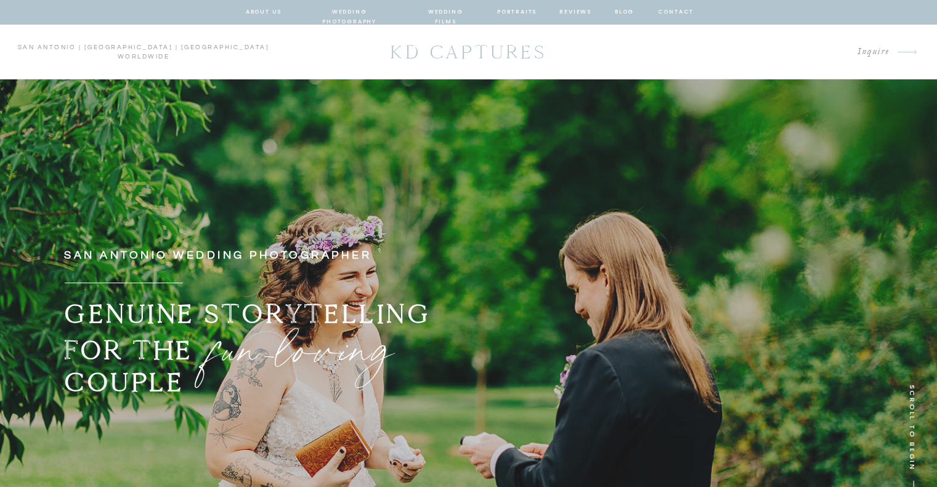
click at [462, 12] on nav "wedding films" at bounding box center [446, 12] width 59 height 11
